Goal: Task Accomplishment & Management: Use online tool/utility

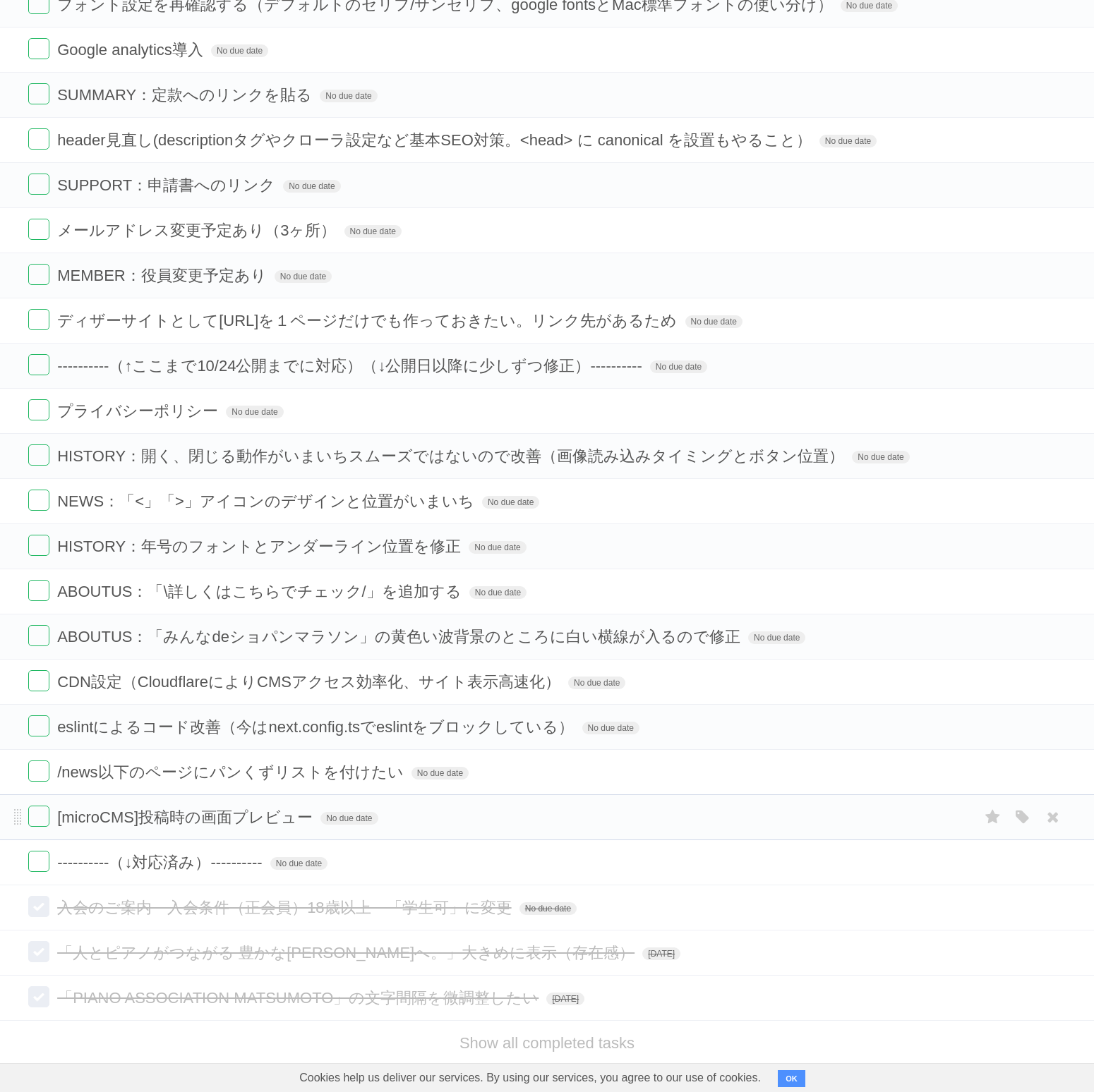
scroll to position [1265, 0]
click at [543, 902] on span "No due date" at bounding box center [548, 909] width 57 height 13
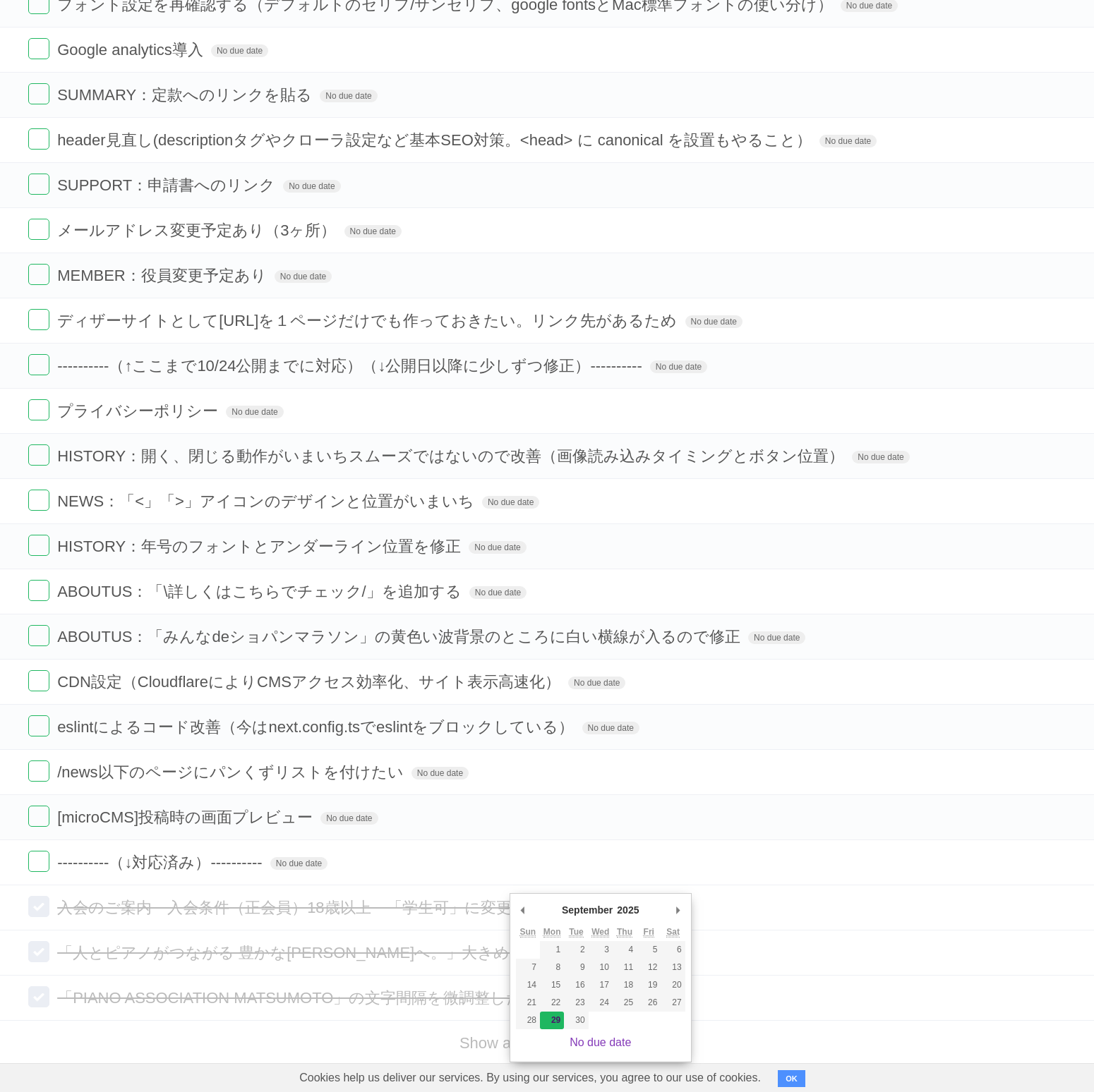
type span "[DATE]"
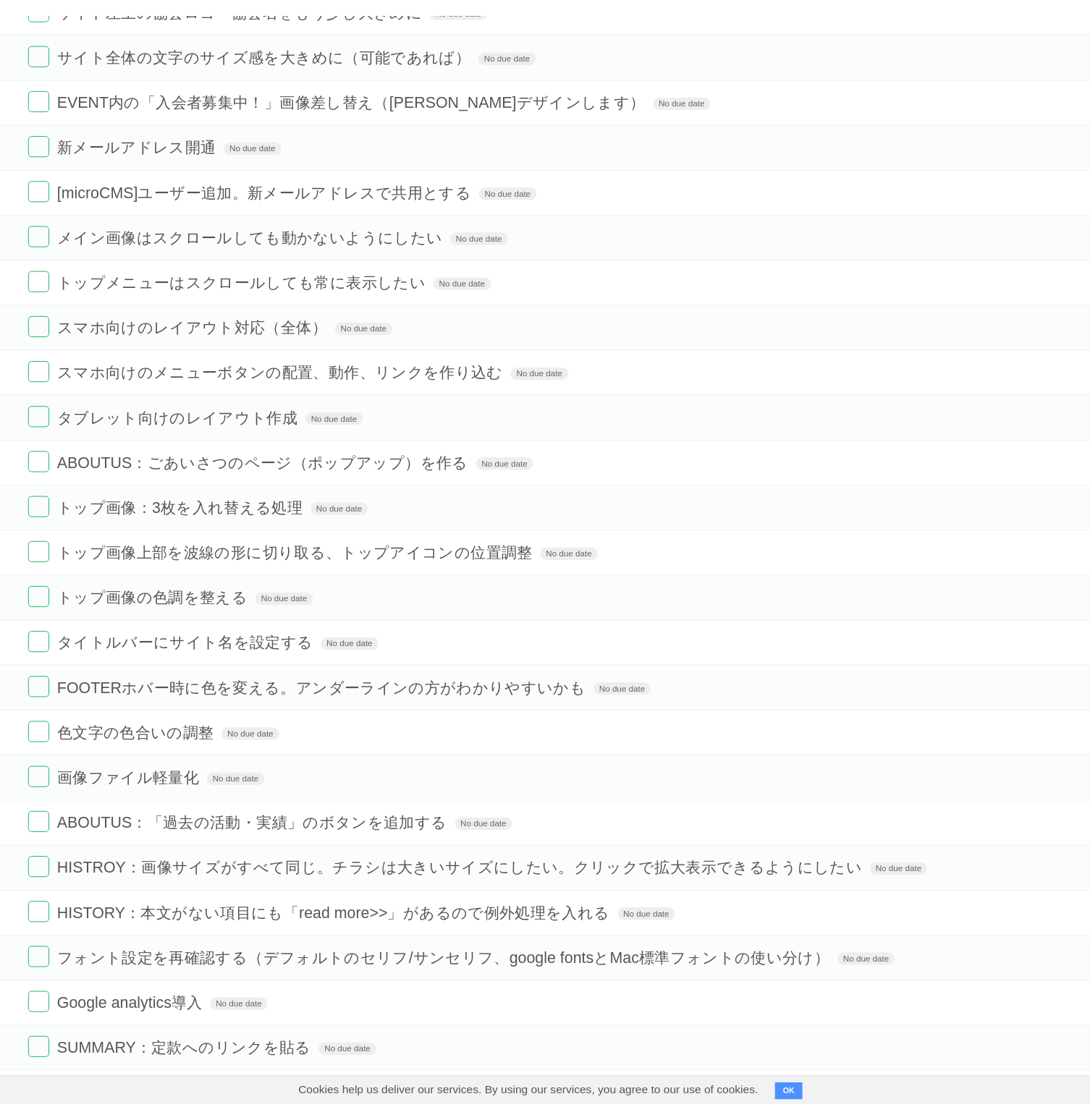
scroll to position [0, 0]
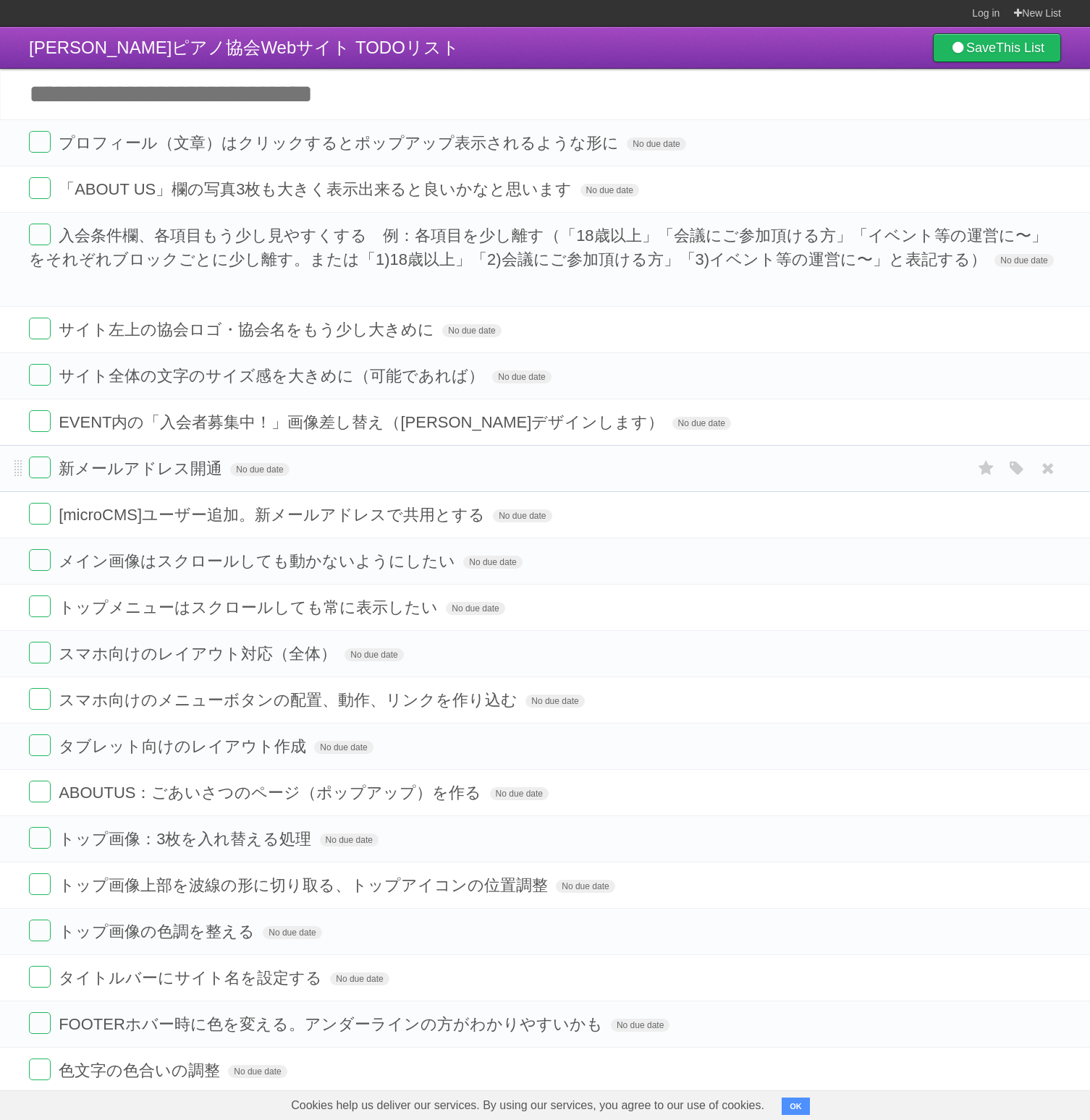
click at [39, 195] on label at bounding box center [39, 188] width 22 height 22
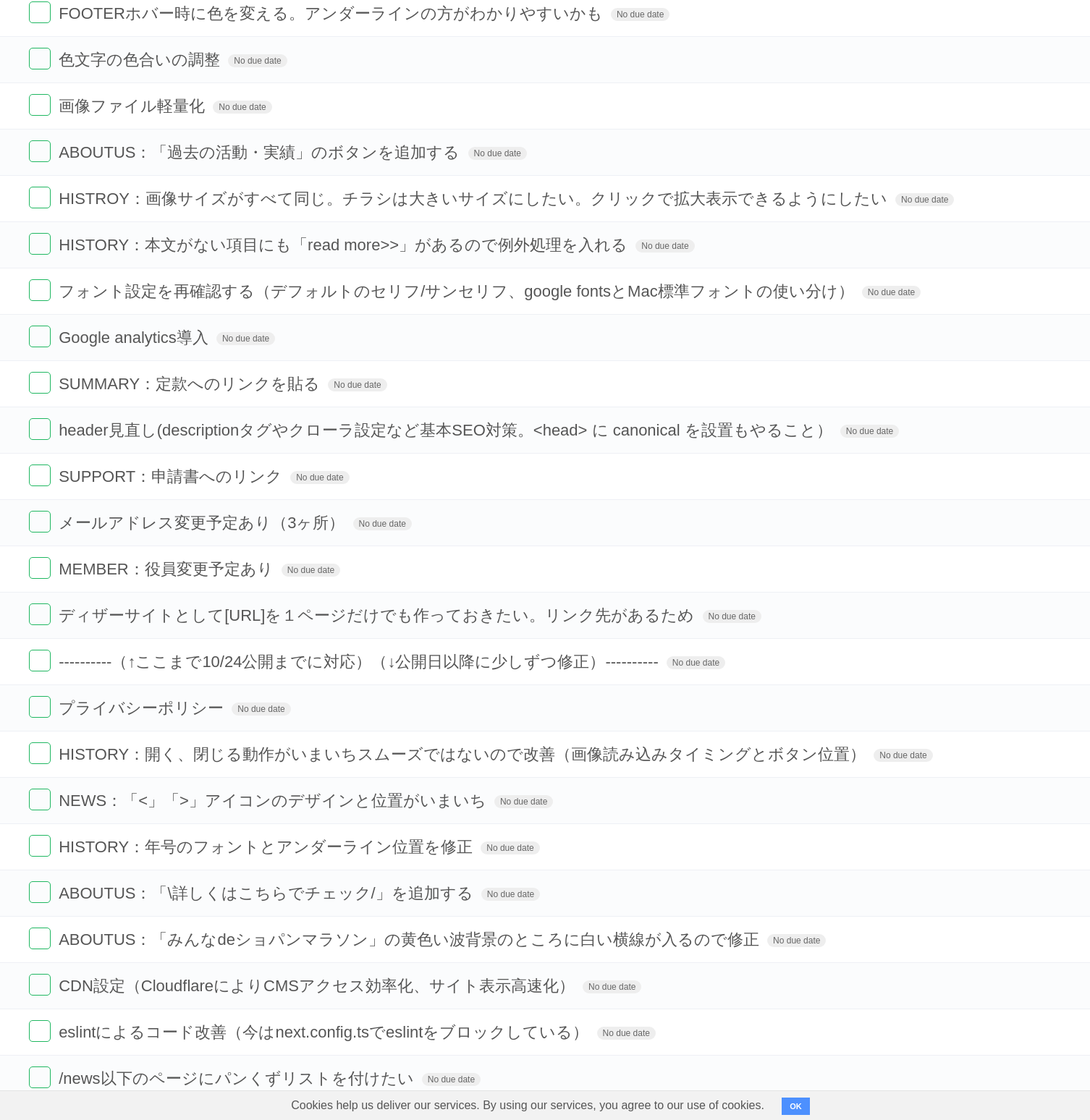
scroll to position [1321, 0]
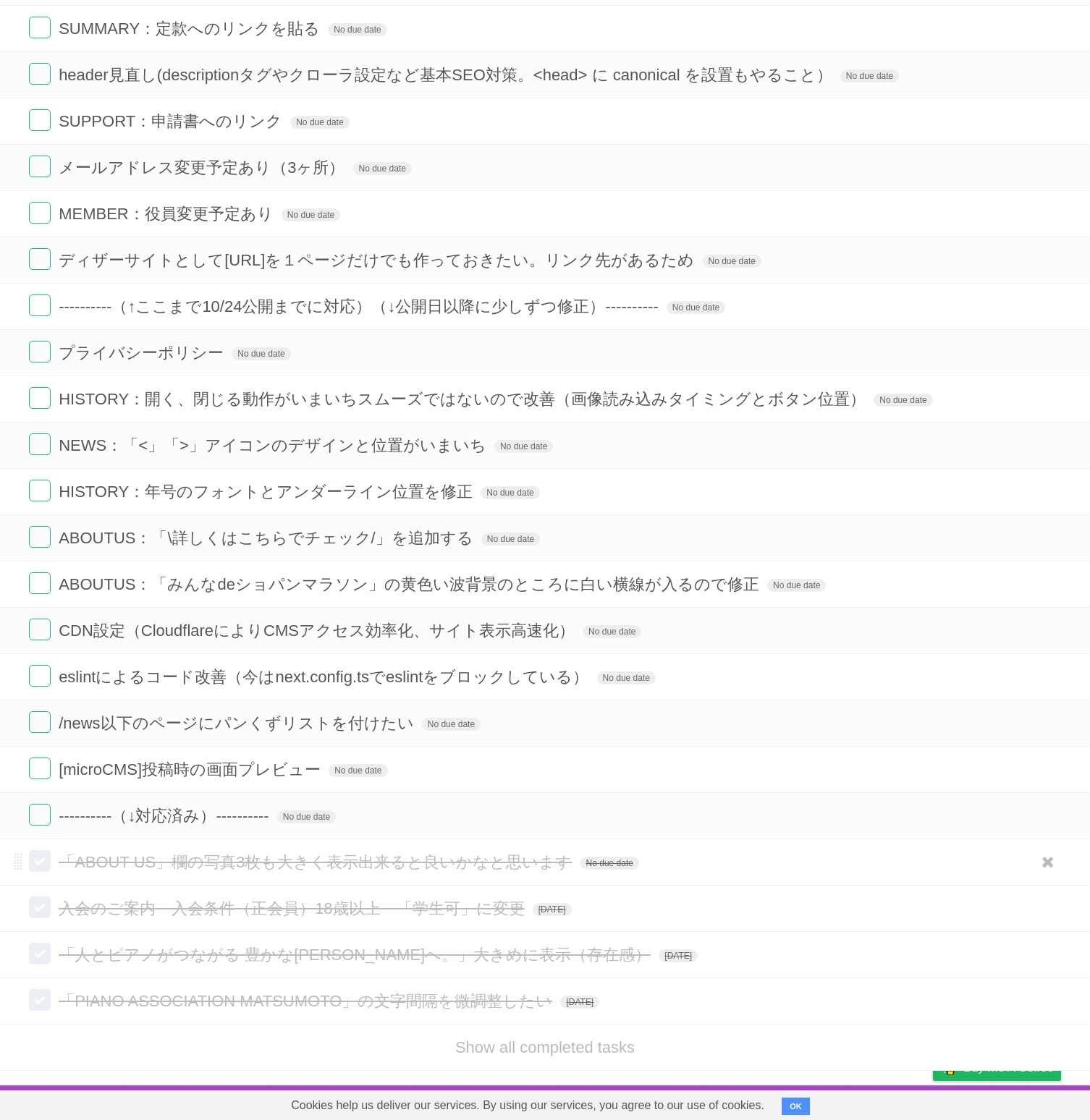
click at [599, 869] on form "「ABOUT US」欄の写真3枚も大きく表示出来ると良いかなと思います No due date White Red Blue Green Purple Ora…" at bounding box center [544, 862] width 1032 height 24
click at [597, 864] on span "No due date" at bounding box center [610, 864] width 59 height 13
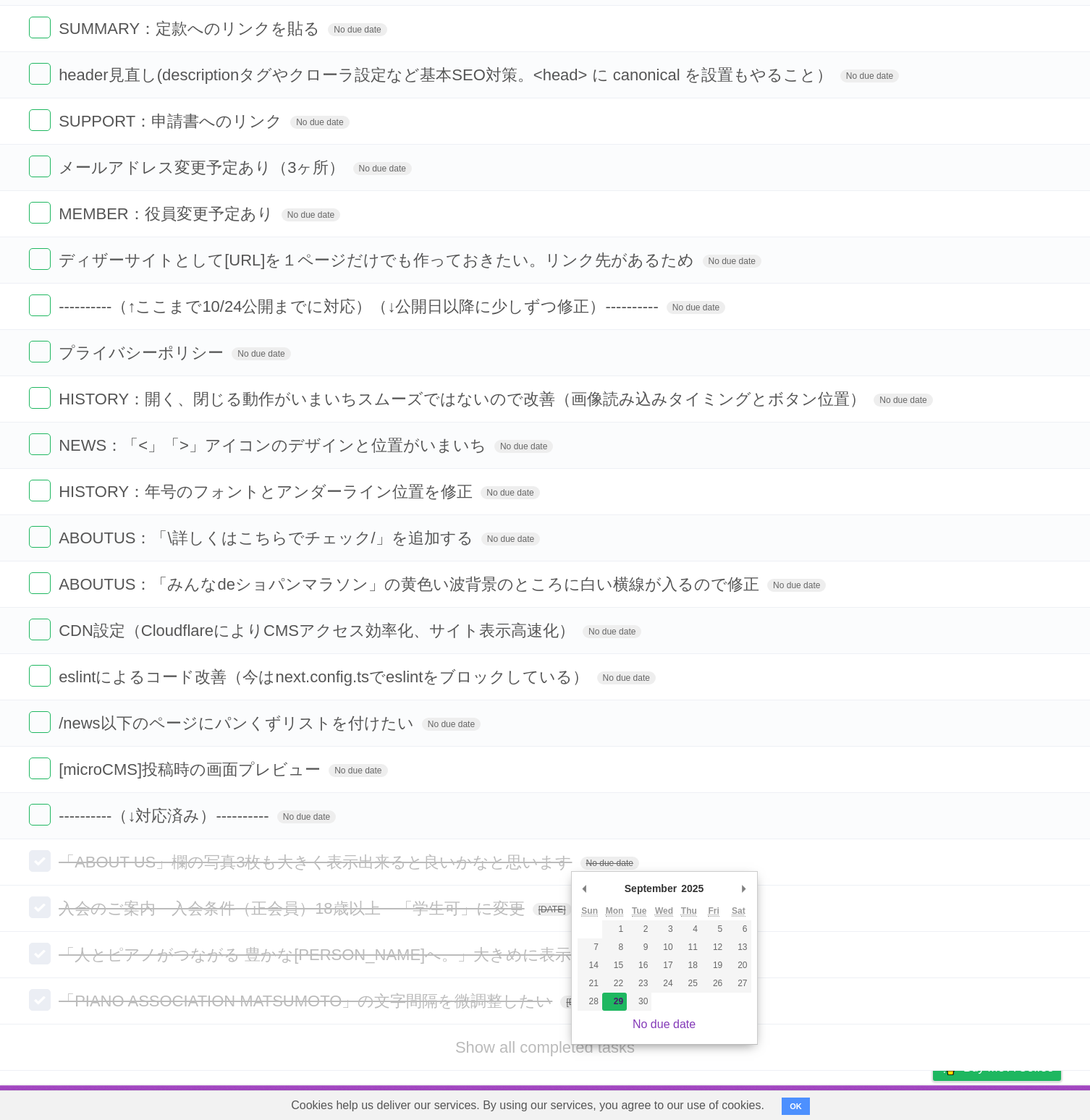
type span "[DATE]"
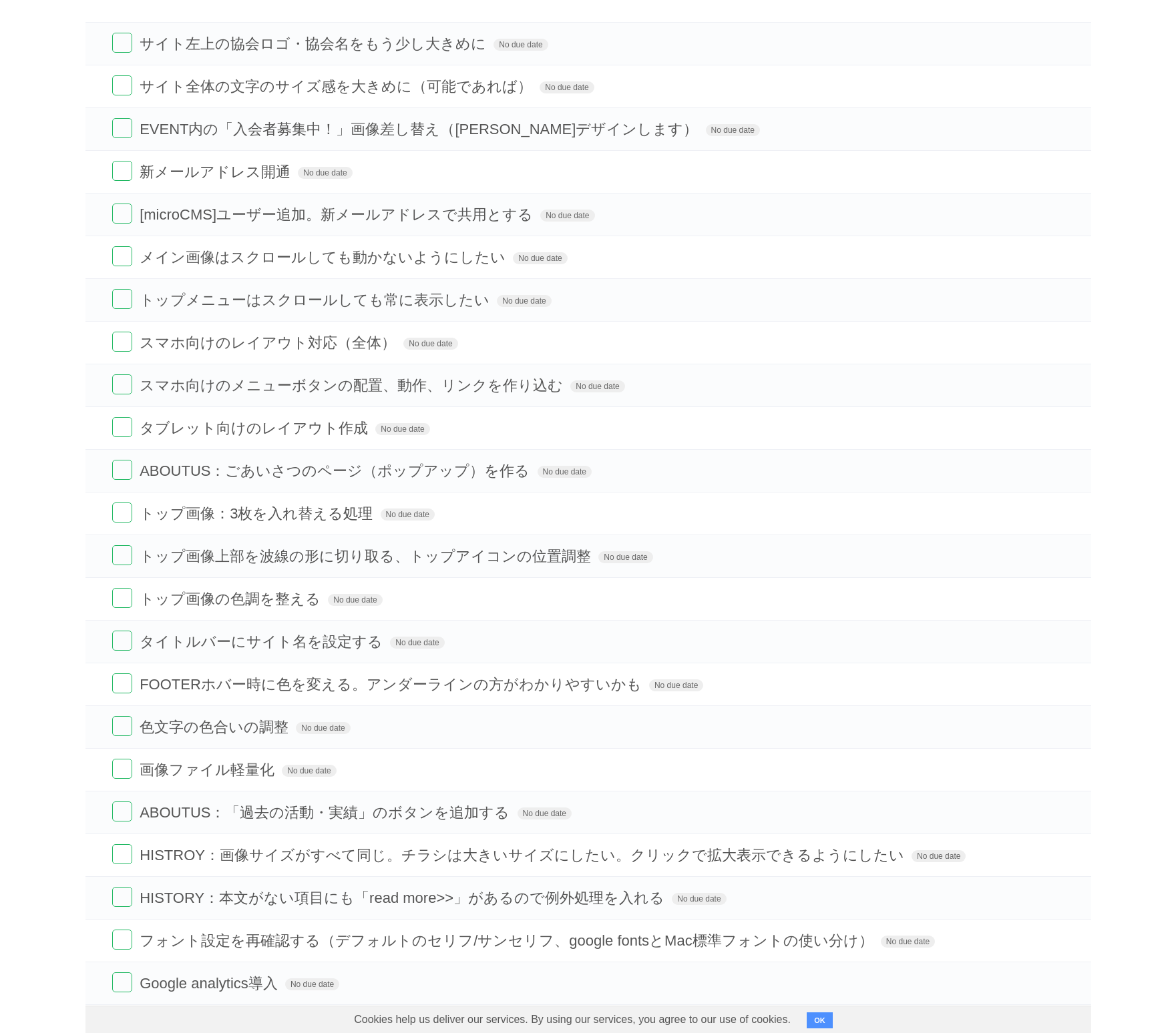
scroll to position [0, 0]
